Goal: Navigation & Orientation: Find specific page/section

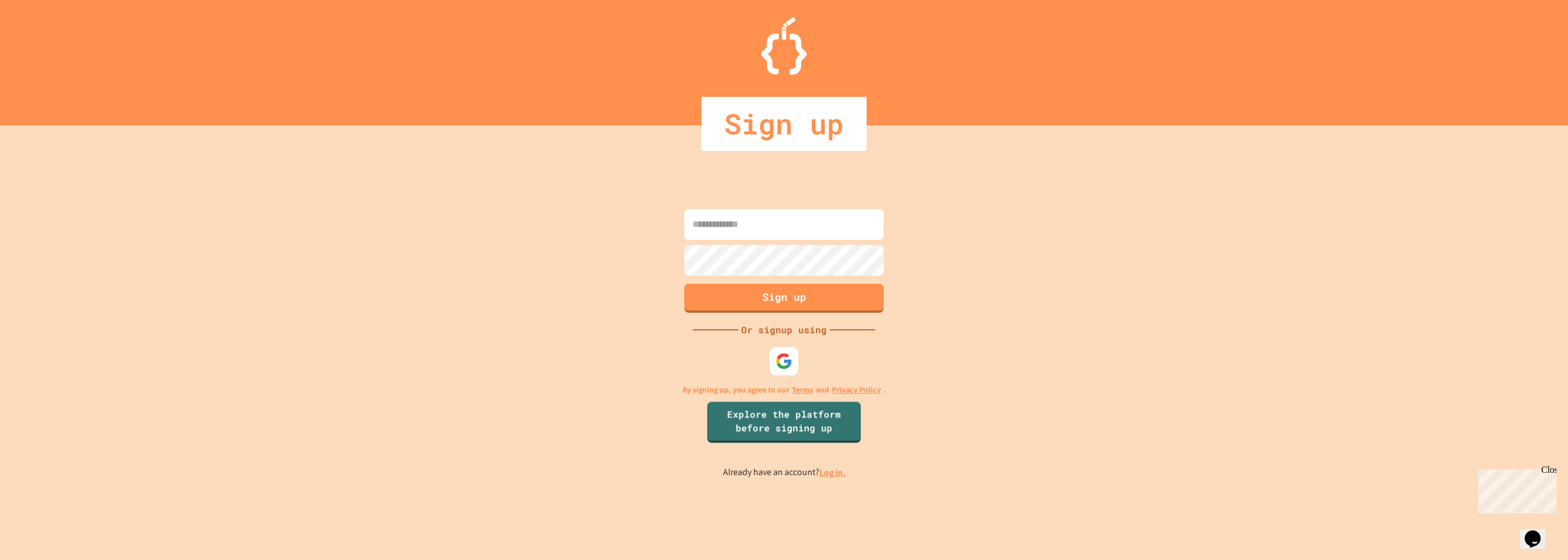
click at [773, 362] on div at bounding box center [784, 360] width 28 height 28
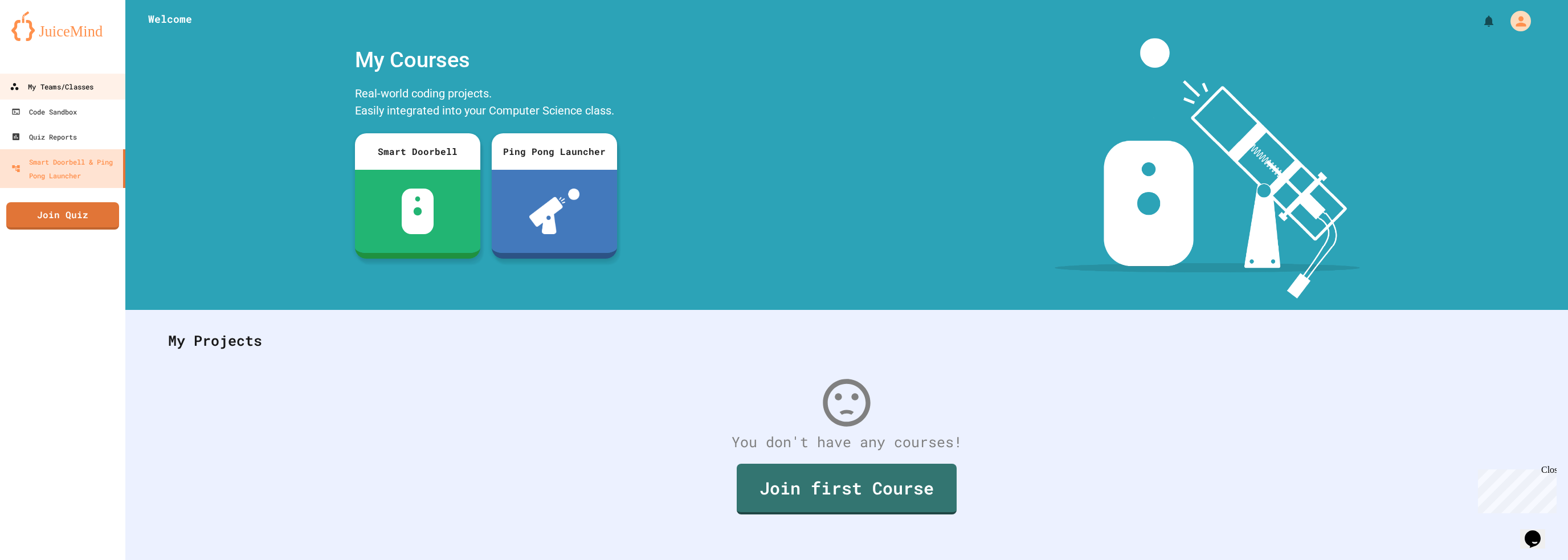
click at [78, 94] on div "My Teams/Classes" at bounding box center [51, 87] width 84 height 15
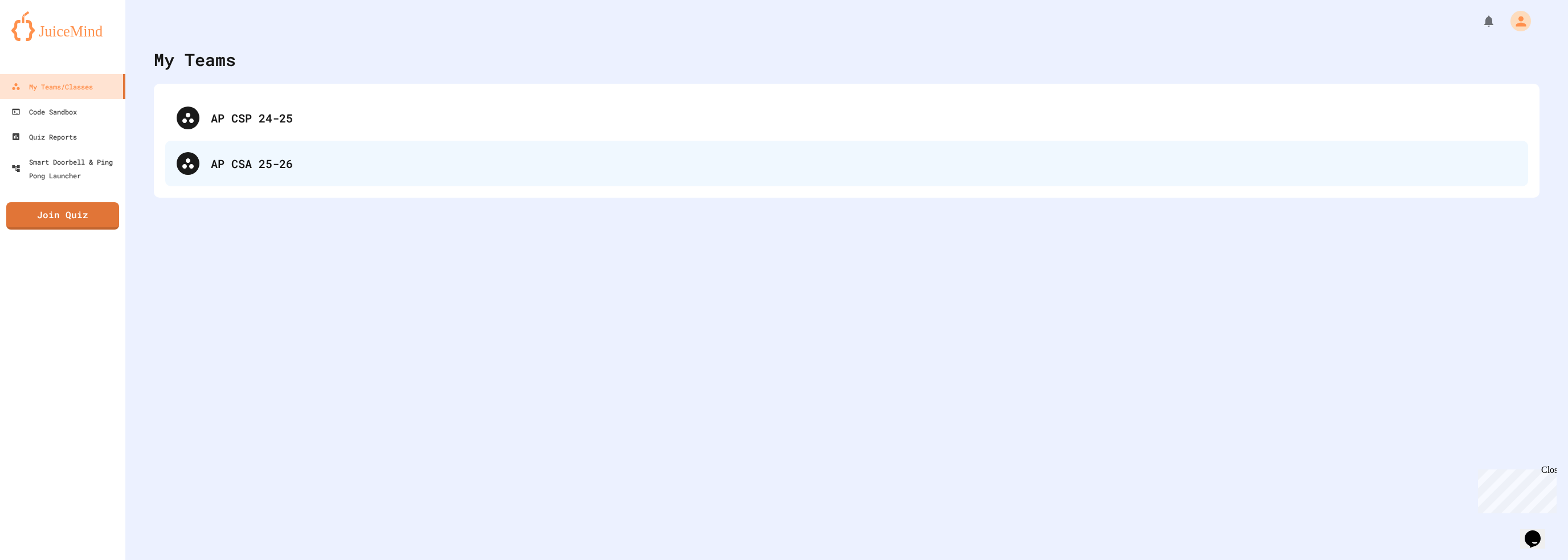
click at [378, 155] on div "AP CSA 25-26" at bounding box center [864, 163] width 1306 height 17
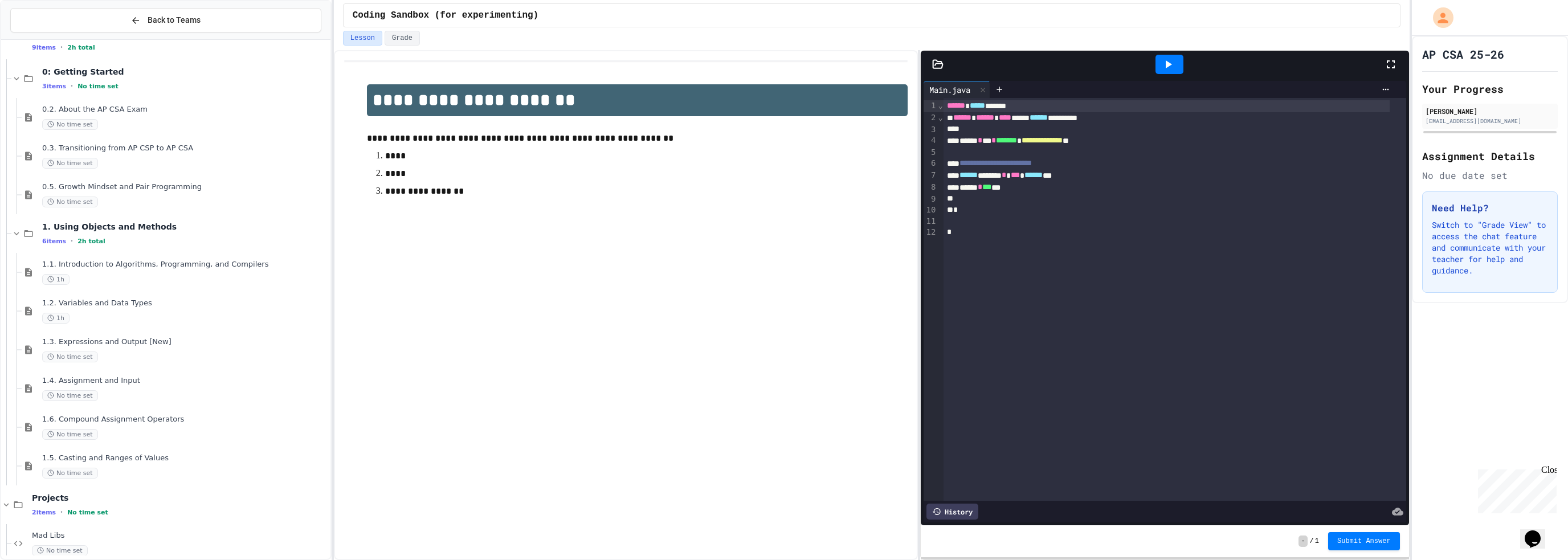
scroll to position [703, 0]
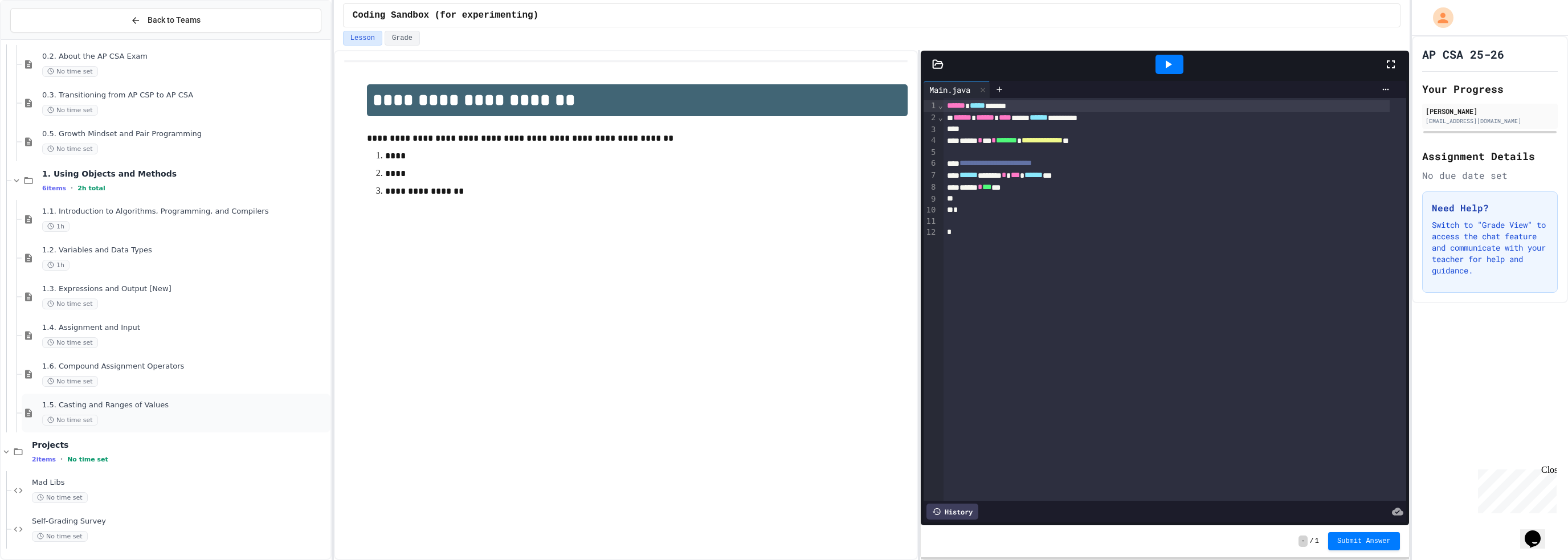
click at [155, 421] on div "No time set" at bounding box center [185, 420] width 286 height 11
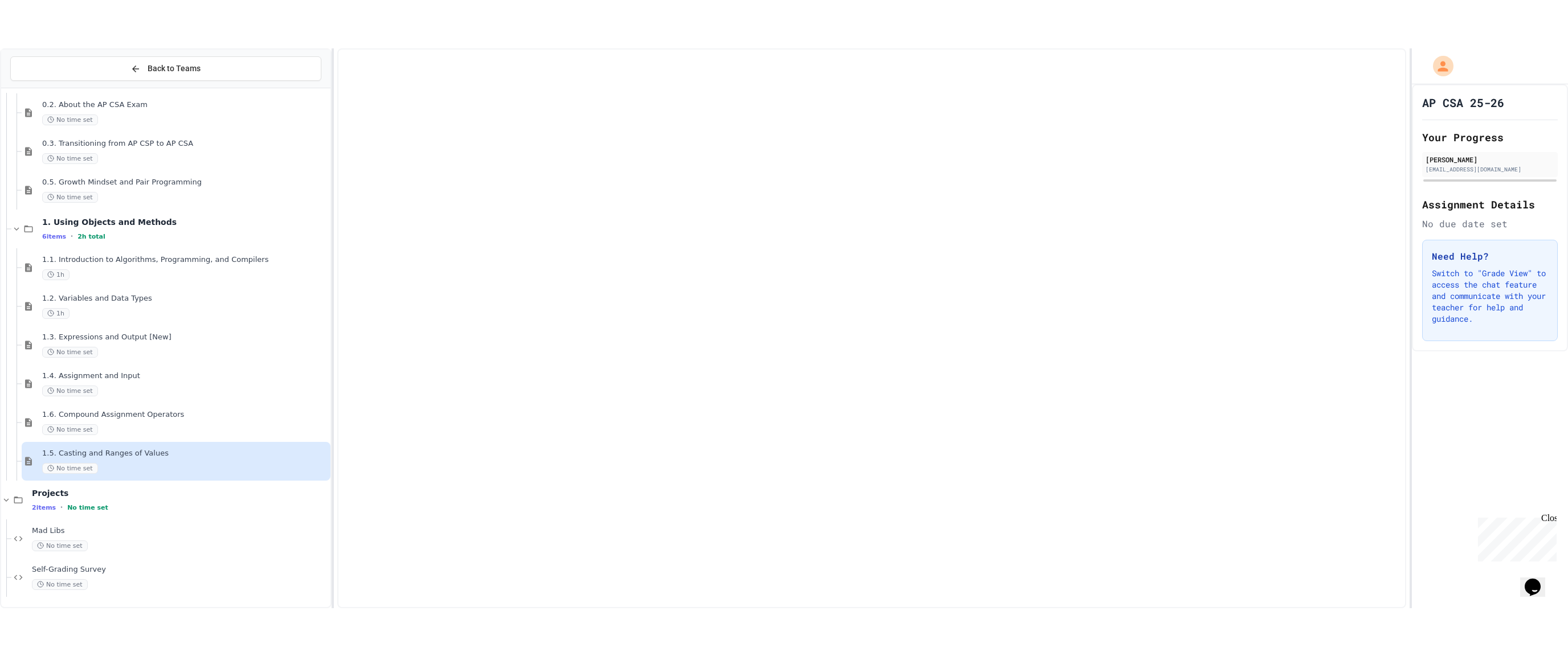
scroll to position [689, 0]
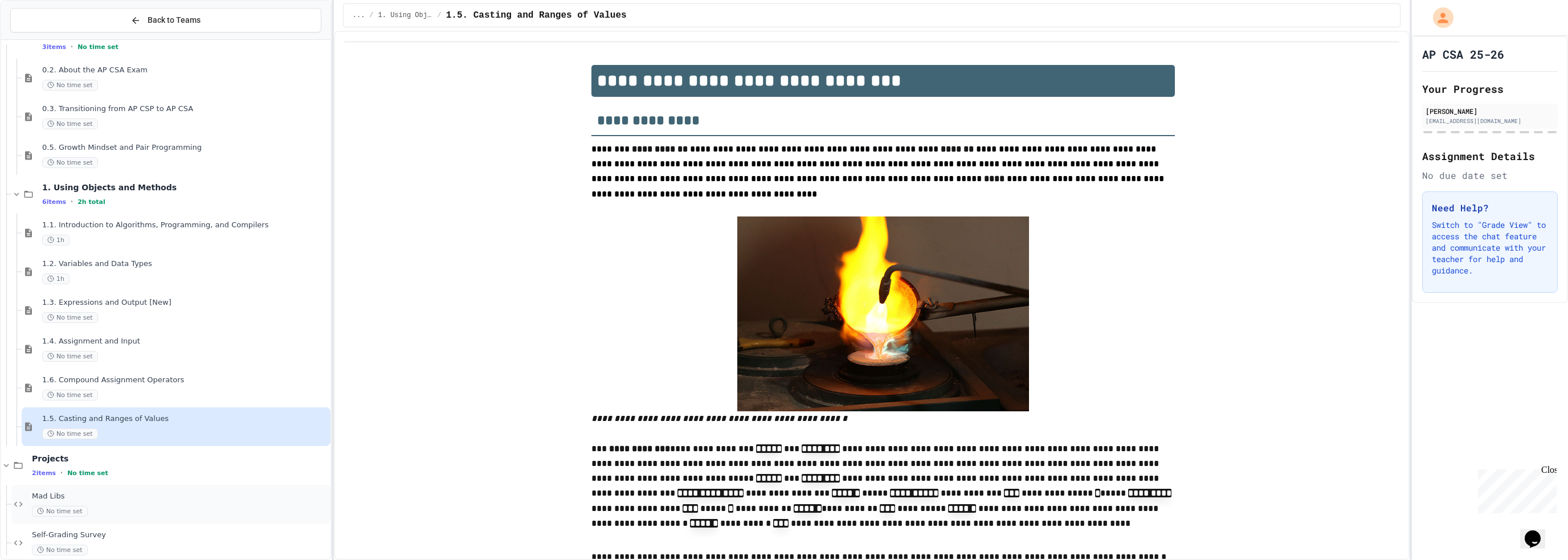
click at [107, 494] on span "Mad Libs" at bounding box center [180, 495] width 297 height 9
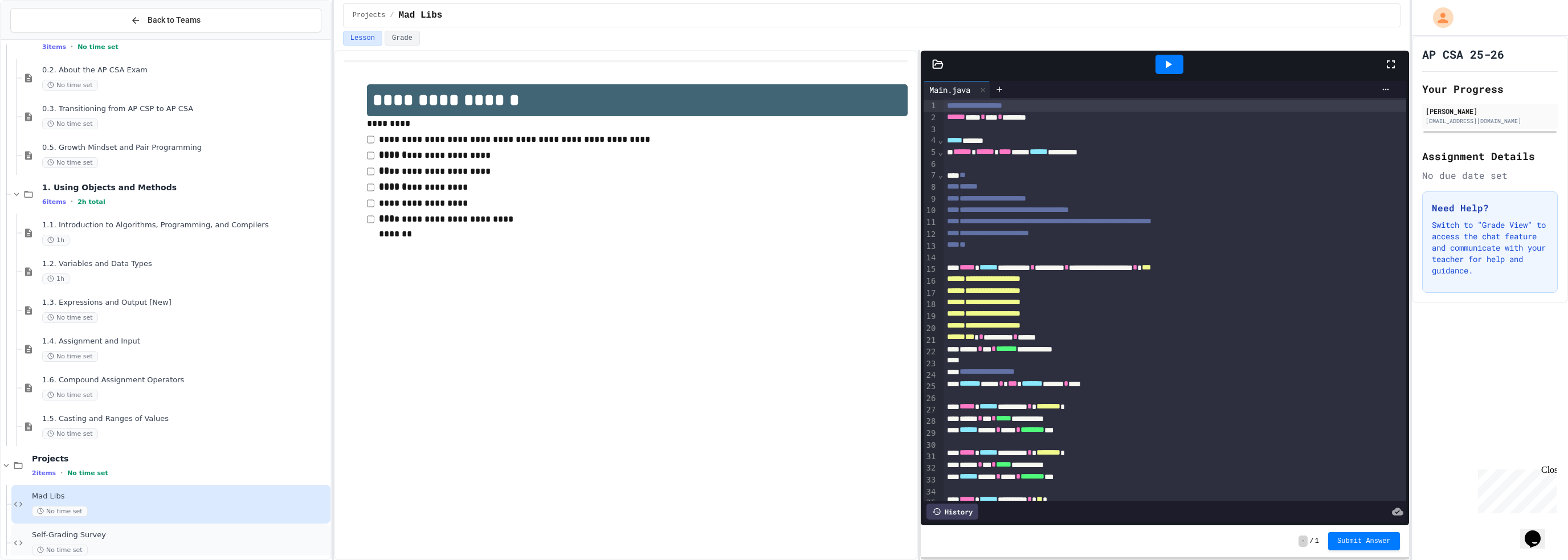
click at [152, 538] on span "Self-Grading Survey" at bounding box center [180, 535] width 297 height 9
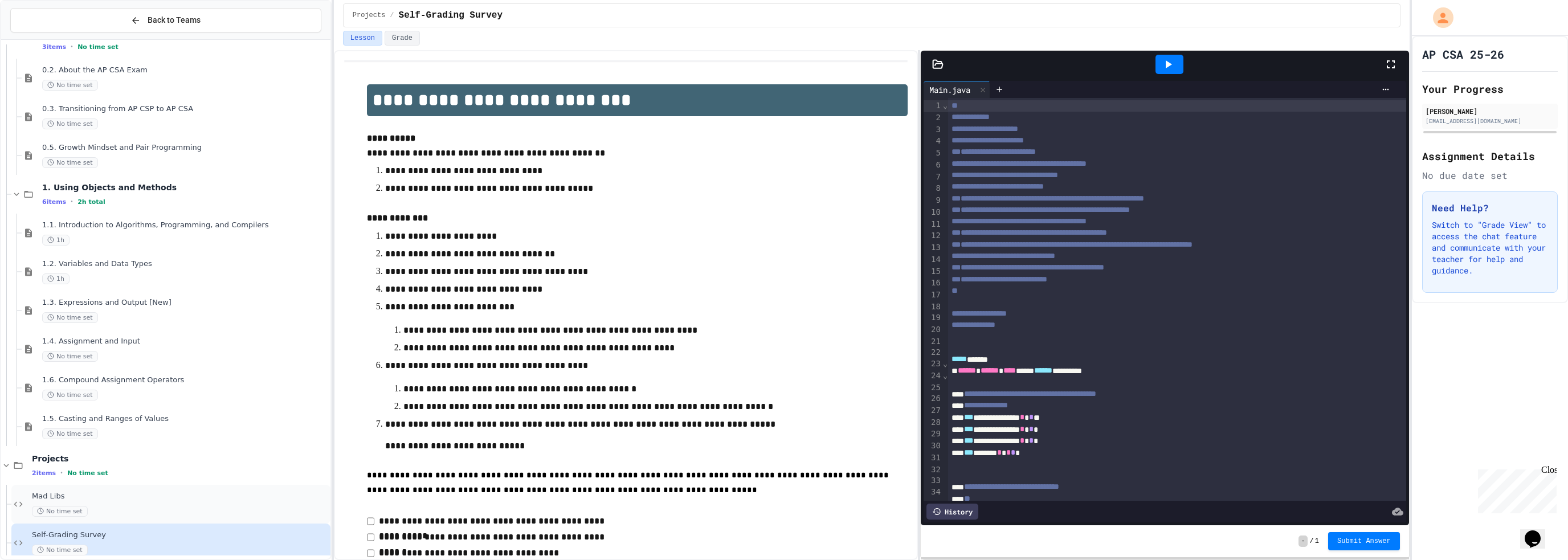
click at [163, 495] on span "Mad Libs" at bounding box center [180, 495] width 297 height 9
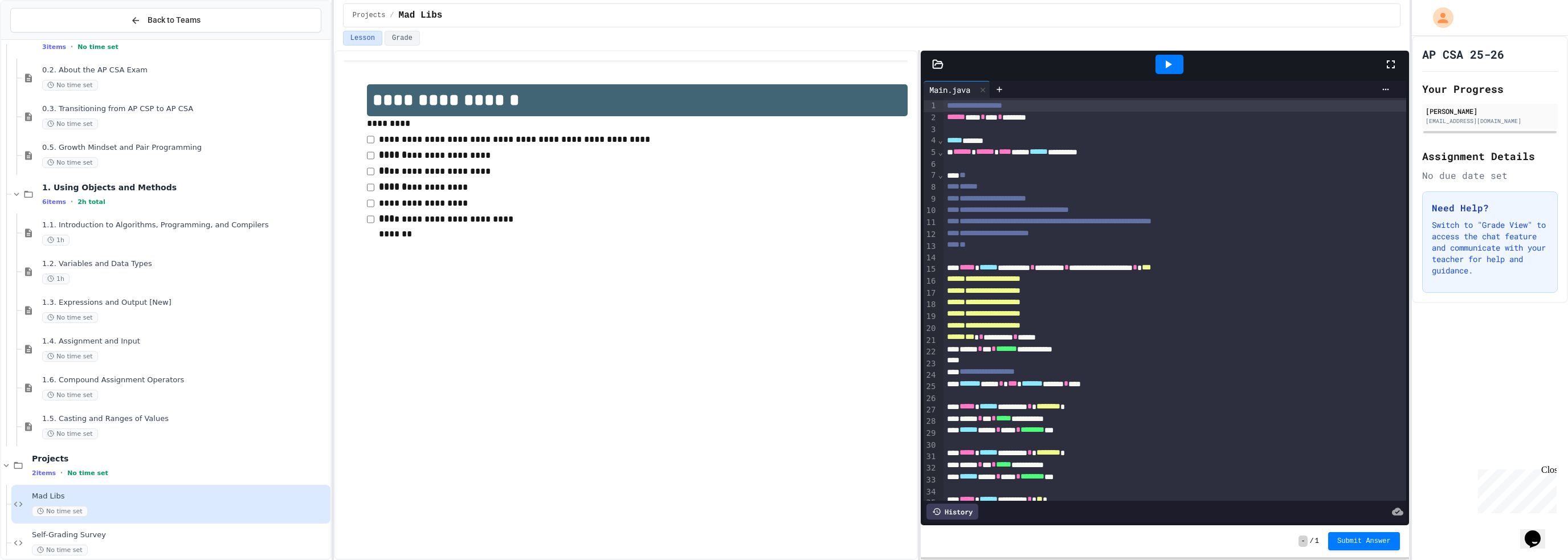
click at [1385, 60] on icon at bounding box center [1391, 64] width 14 height 14
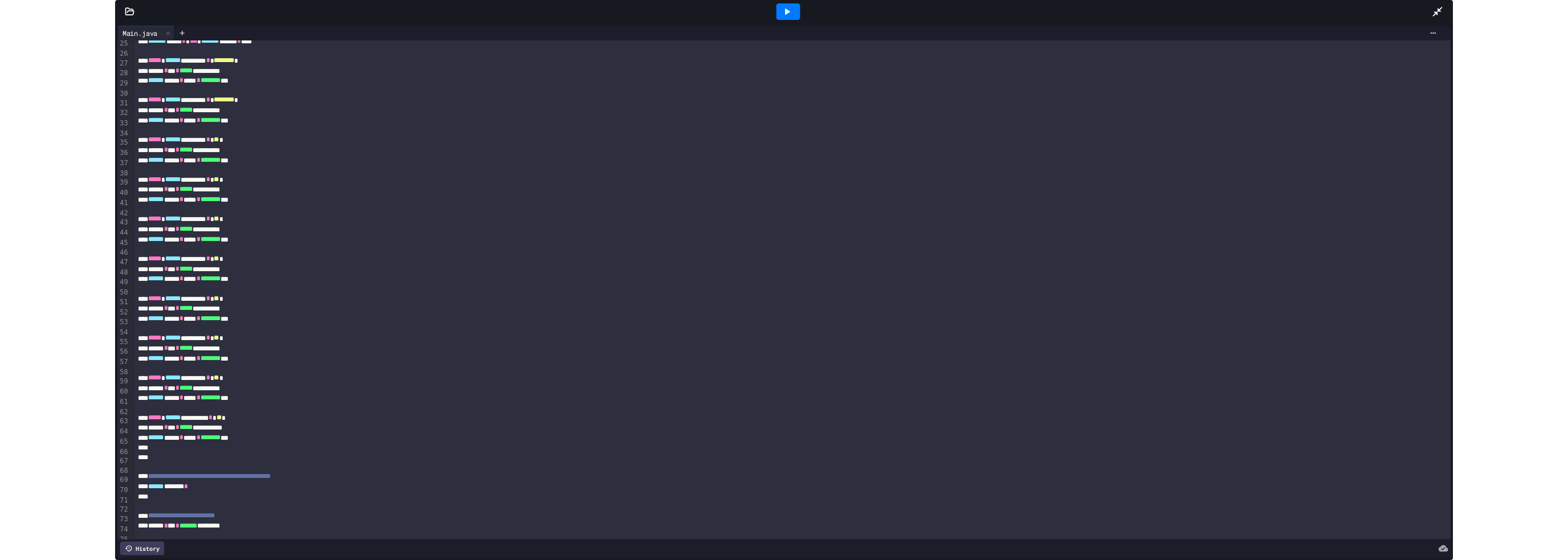
scroll to position [344, 0]
